Goal: Find specific page/section: Find specific page/section

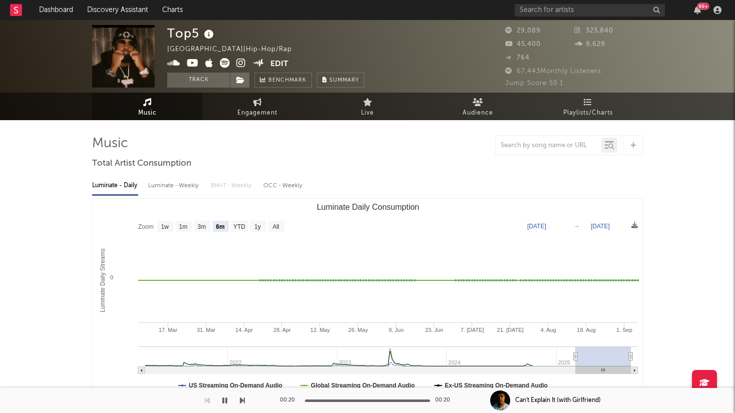
select select "6m"
click at [565, 12] on input "text" at bounding box center [590, 10] width 150 height 13
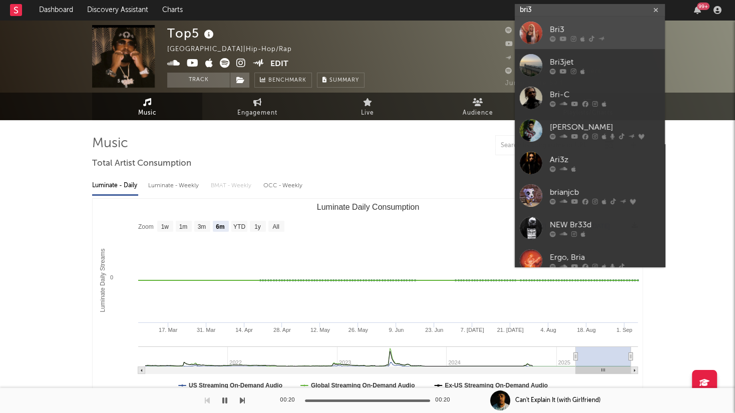
type input "bri3"
click at [582, 25] on div "Bri3" at bounding box center [605, 30] width 110 height 12
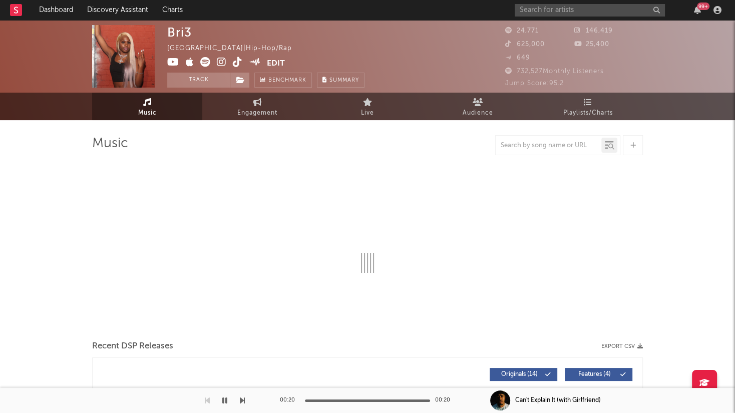
select select "6m"
